Goal: Task Accomplishment & Management: Manage account settings

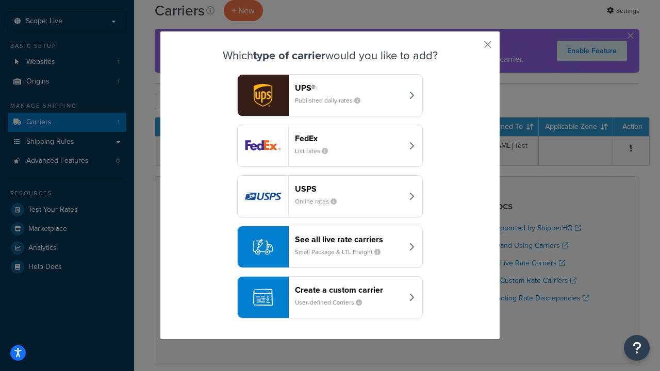
click at [349, 138] on header "FedEx" at bounding box center [349, 139] width 108 height 10
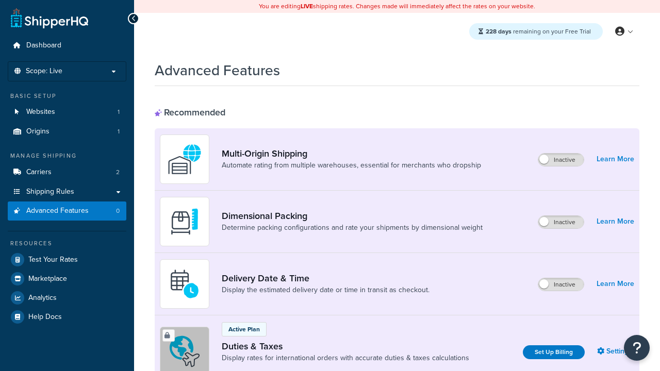
scroll to position [334, 0]
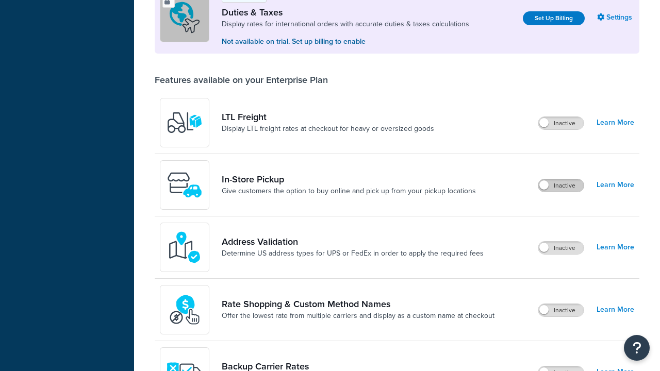
click at [561, 186] on label "Inactive" at bounding box center [560, 185] width 45 height 12
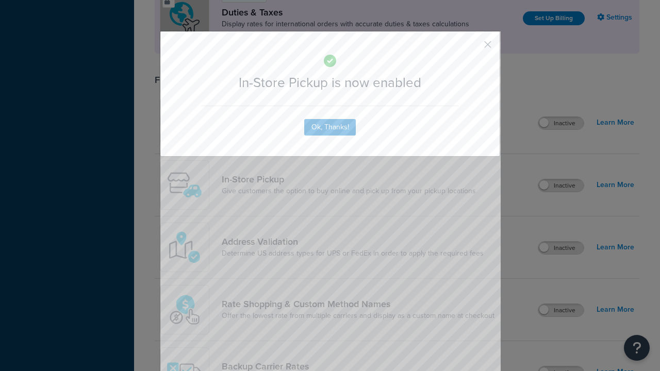
click at [472, 48] on button "button" at bounding box center [472, 48] width 3 height 3
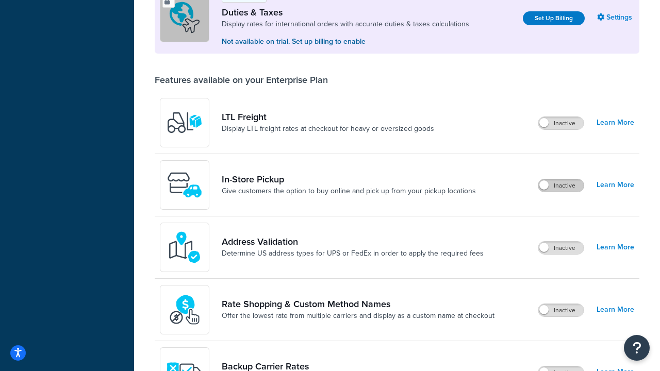
scroll to position [315, 0]
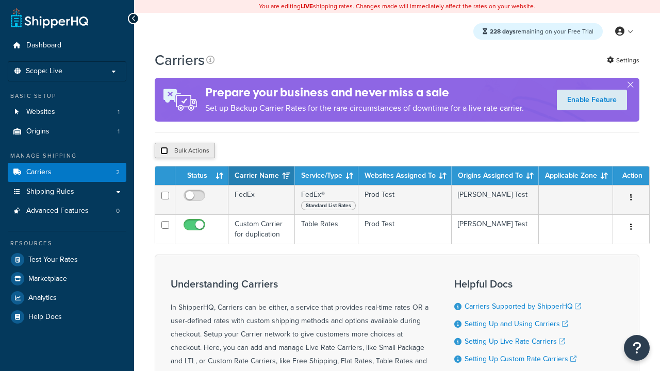
click at [164, 152] on input "checkbox" at bounding box center [164, 151] width 8 height 8
checkbox input "true"
click at [0, 0] on button "Delete" at bounding box center [0, 0] width 0 height 0
